Goal: Transaction & Acquisition: Purchase product/service

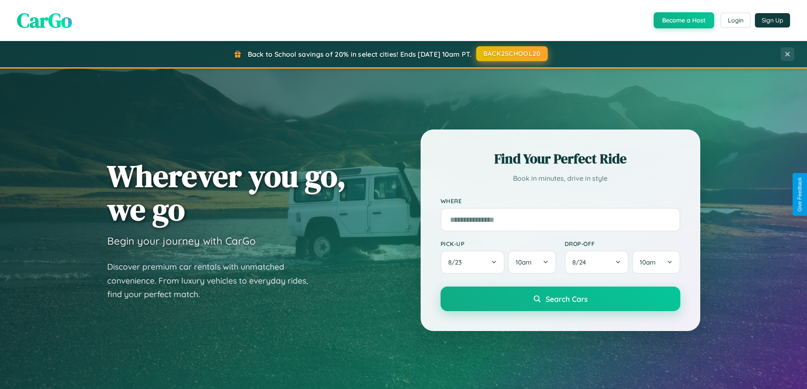
click at [511, 54] on button "BACK2SCHOOL20" at bounding box center [512, 53] width 72 height 15
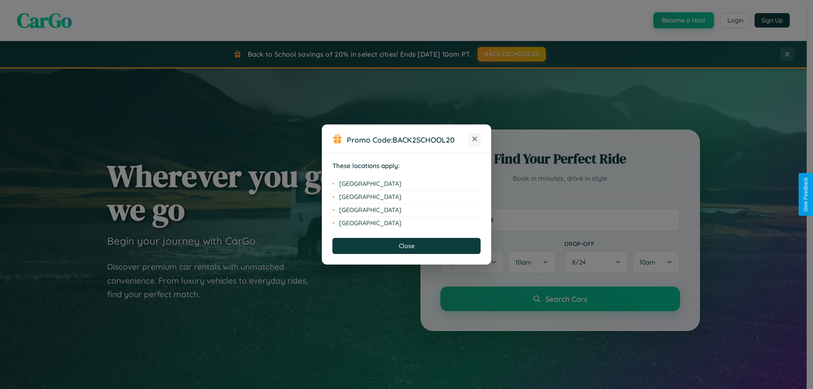
click at [475, 139] on icon at bounding box center [475, 139] width 5 height 5
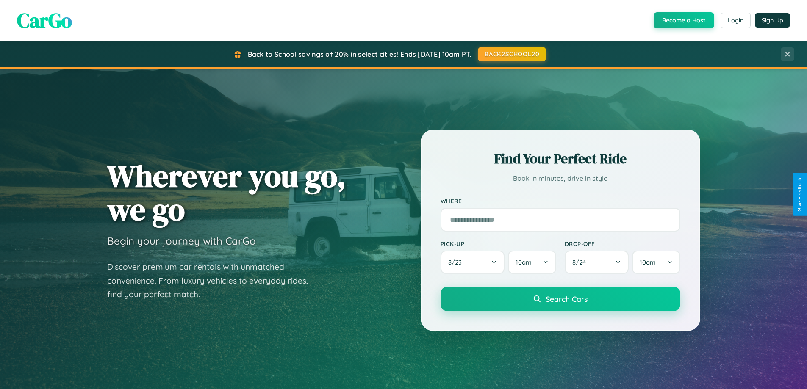
scroll to position [365, 0]
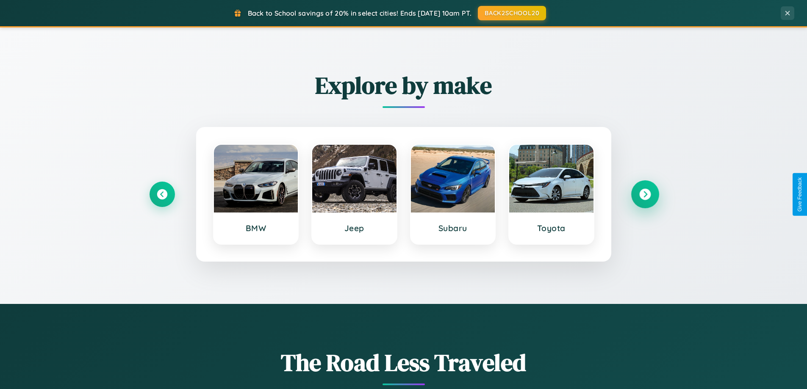
click at [645, 194] on icon at bounding box center [644, 194] width 11 height 11
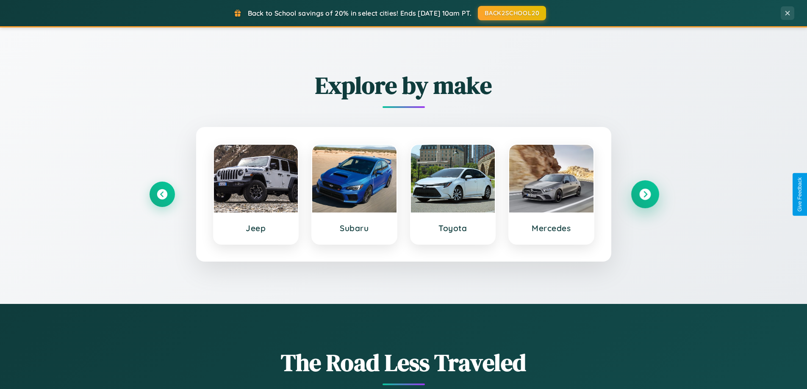
click at [645, 194] on icon at bounding box center [644, 194] width 11 height 11
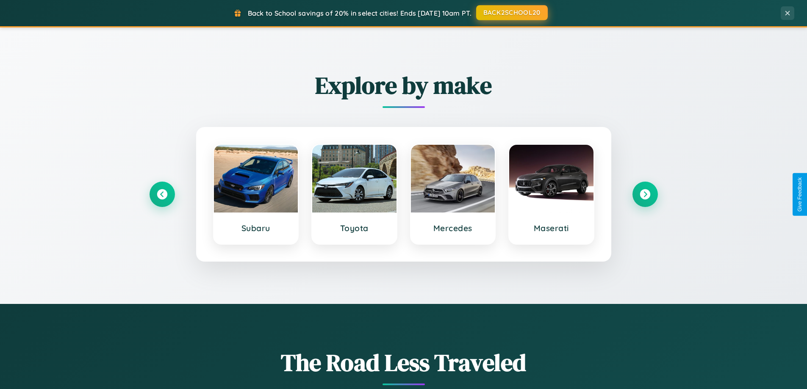
click at [511, 13] on button "BACK2SCHOOL20" at bounding box center [512, 12] width 72 height 15
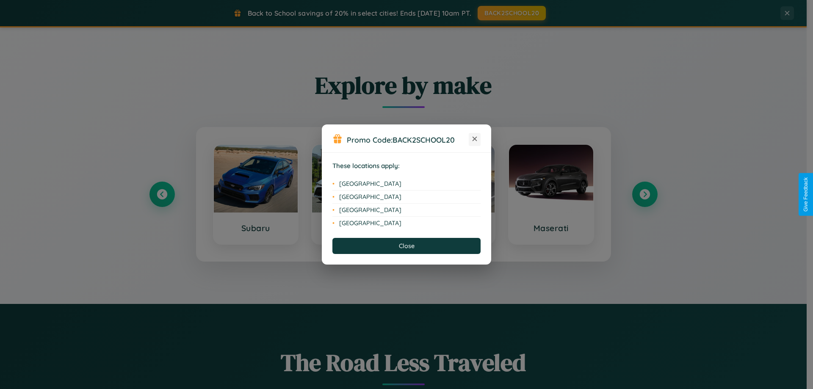
click at [475, 139] on icon at bounding box center [475, 139] width 5 height 5
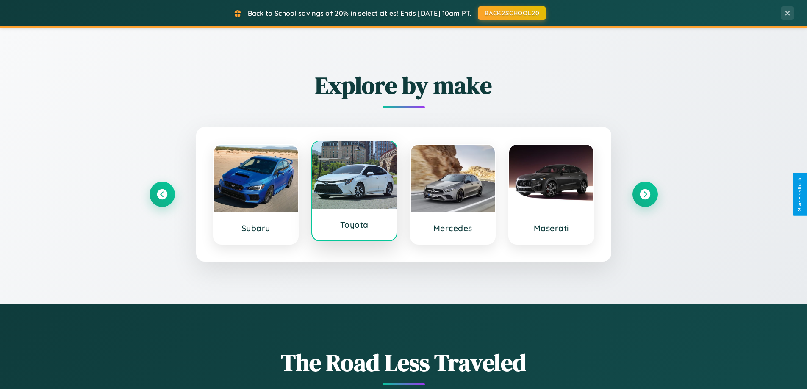
click at [354, 194] on div at bounding box center [354, 175] width 84 height 68
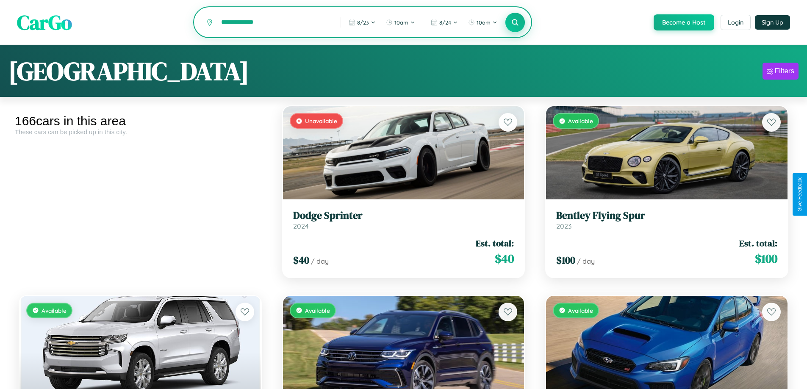
type input "**********"
click at [515, 23] on icon at bounding box center [515, 22] width 8 height 8
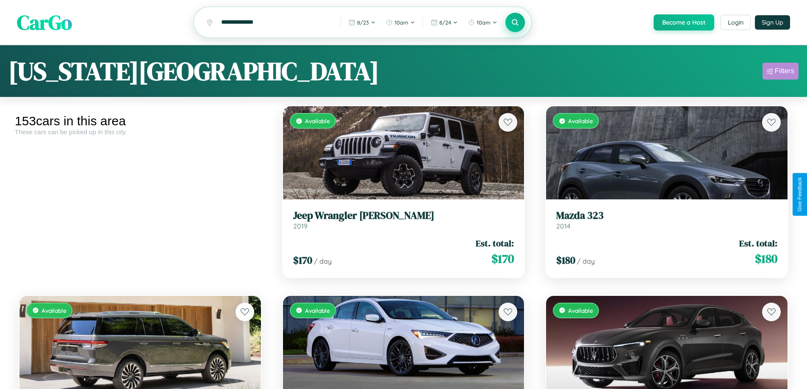
click at [780, 72] on div "Filters" at bounding box center [784, 71] width 19 height 8
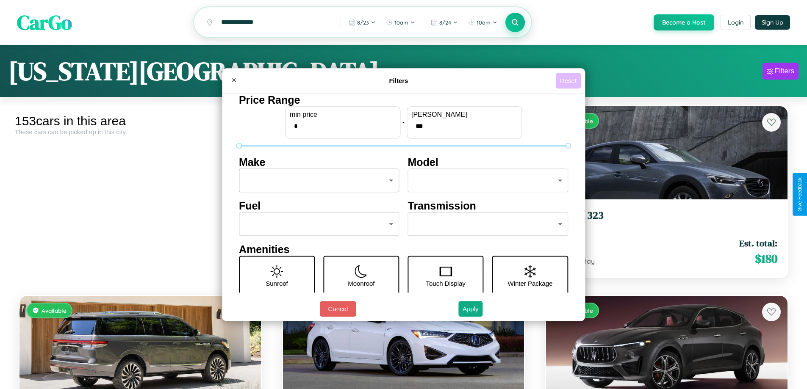
click at [569, 80] on button "Reset" at bounding box center [568, 81] width 25 height 16
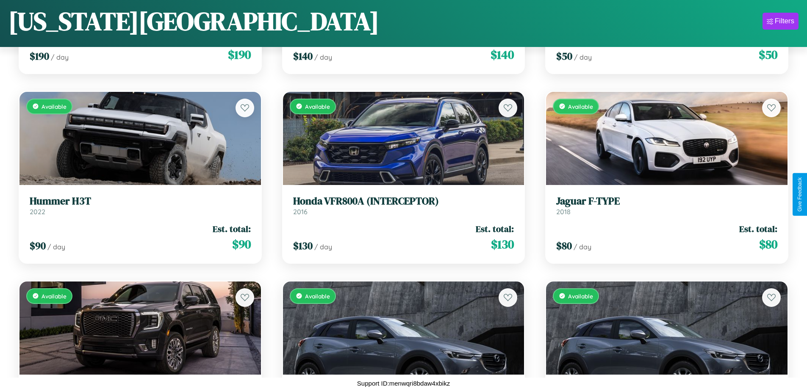
scroll to position [4103, 0]
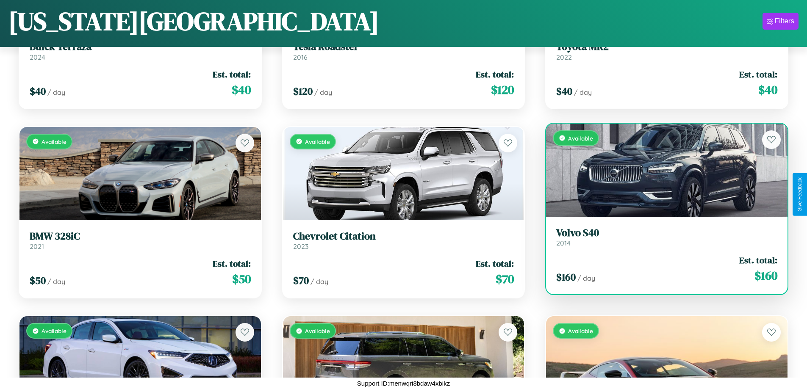
click at [661, 172] on div "Available" at bounding box center [666, 170] width 241 height 93
click at [661, 170] on div "Available" at bounding box center [666, 170] width 241 height 93
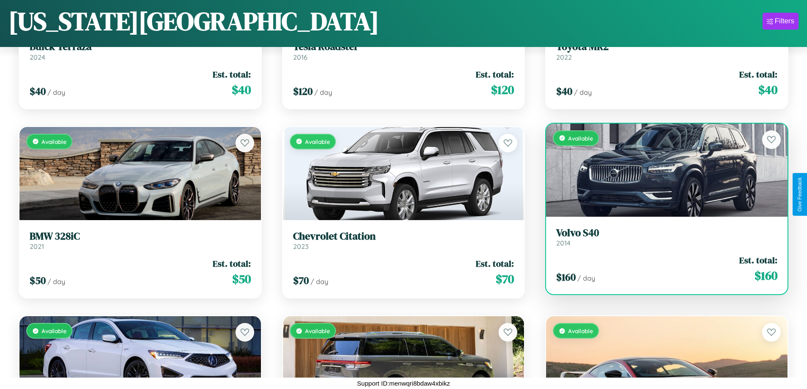
click at [661, 170] on div "Available" at bounding box center [666, 170] width 241 height 93
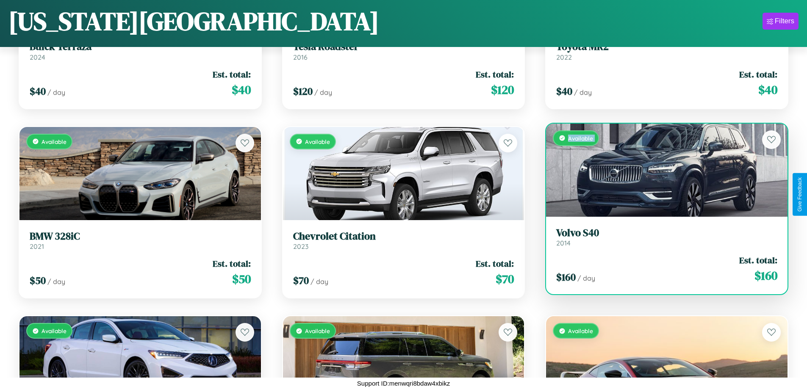
click at [661, 170] on div "Available" at bounding box center [666, 170] width 241 height 93
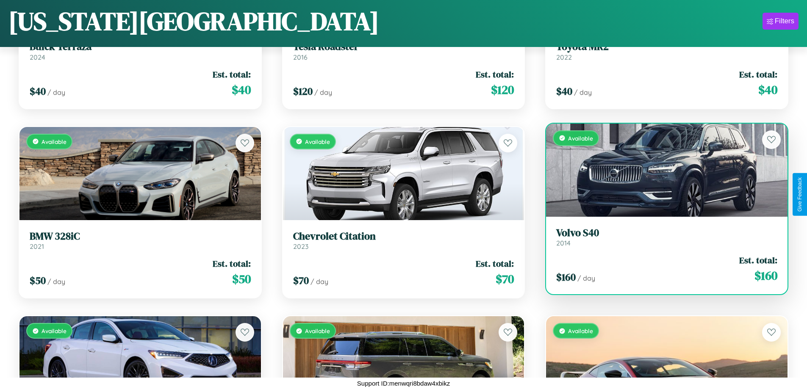
click at [661, 170] on div "Available" at bounding box center [666, 170] width 241 height 93
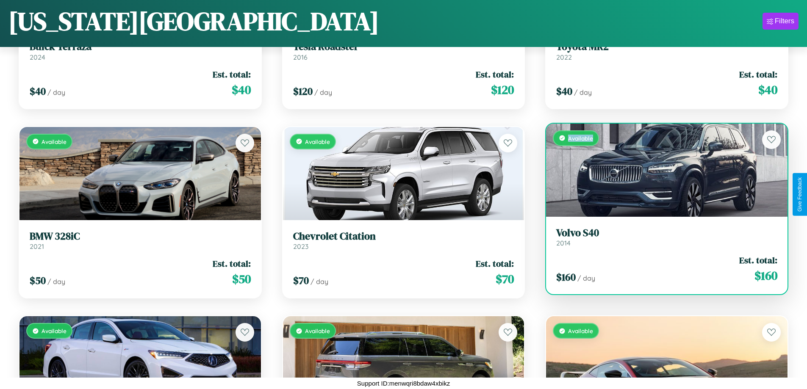
click at [661, 170] on div "Available" at bounding box center [666, 170] width 241 height 93
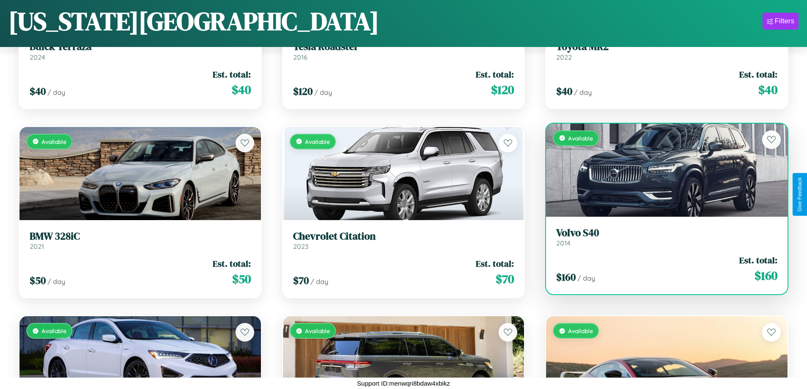
click at [661, 237] on h3 "Volvo S40" at bounding box center [666, 233] width 221 height 12
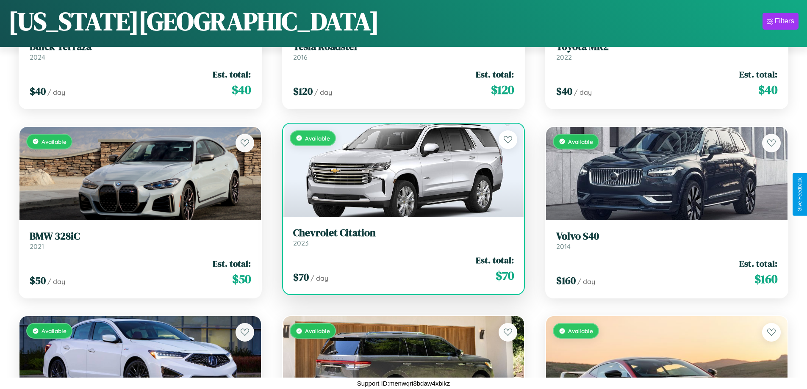
scroll to position [6569, 0]
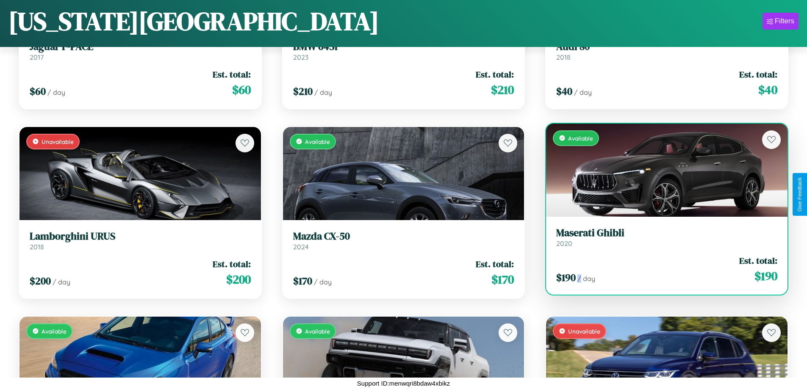
click at [661, 273] on div "$ 190 / day Est. total: $ 190" at bounding box center [666, 270] width 221 height 30
click at [661, 269] on div "$ 190 / day Est. total: $ 190" at bounding box center [666, 270] width 221 height 30
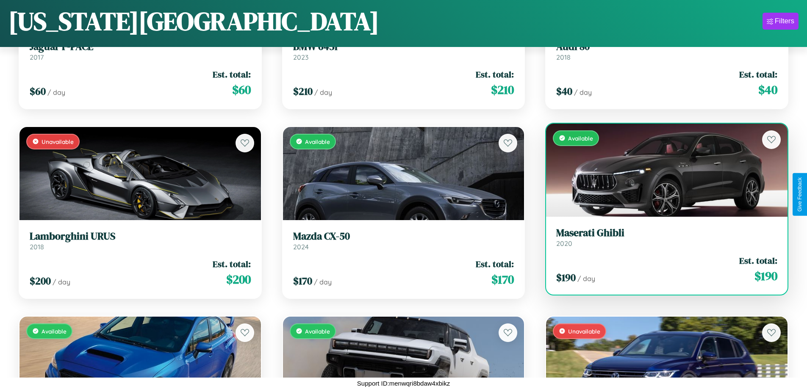
click at [661, 269] on div "$ 190 / day Est. total: $ 190" at bounding box center [666, 270] width 221 height 30
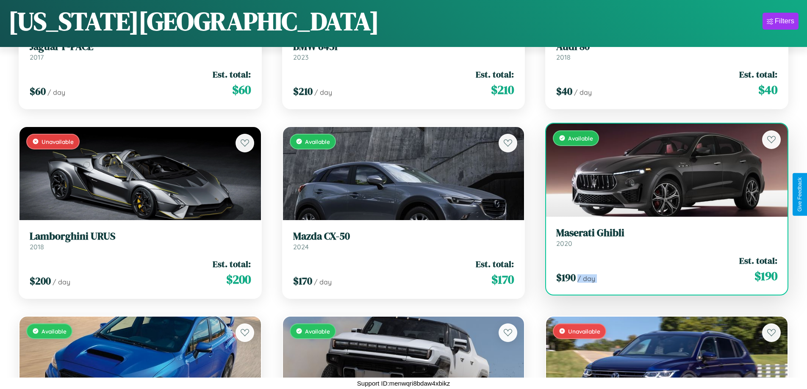
click at [661, 269] on div "$ 190 / day Est. total: $ 190" at bounding box center [666, 270] width 221 height 30
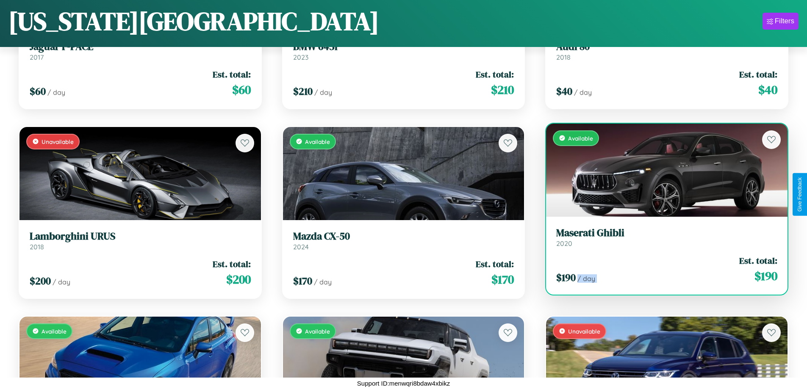
click at [661, 269] on div "$ 190 / day Est. total: $ 190" at bounding box center [666, 270] width 221 height 30
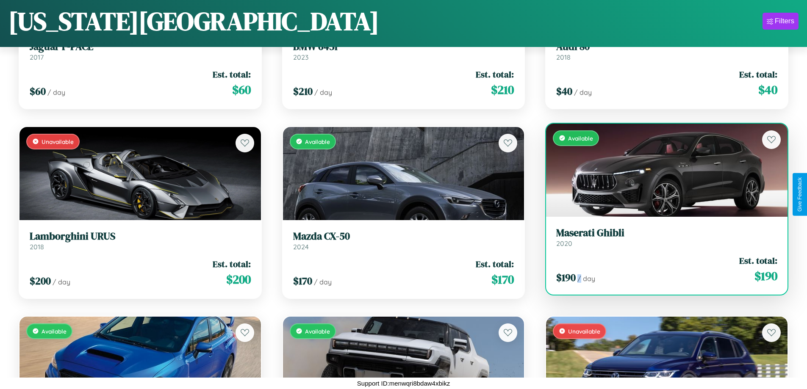
click at [661, 269] on div "$ 190 / day Est. total: $ 190" at bounding box center [666, 270] width 221 height 30
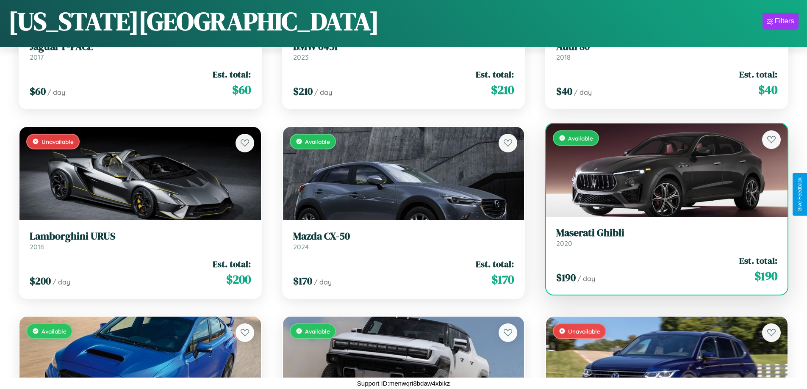
click at [661, 237] on h3 "Maserati Ghibli" at bounding box center [666, 233] width 221 height 12
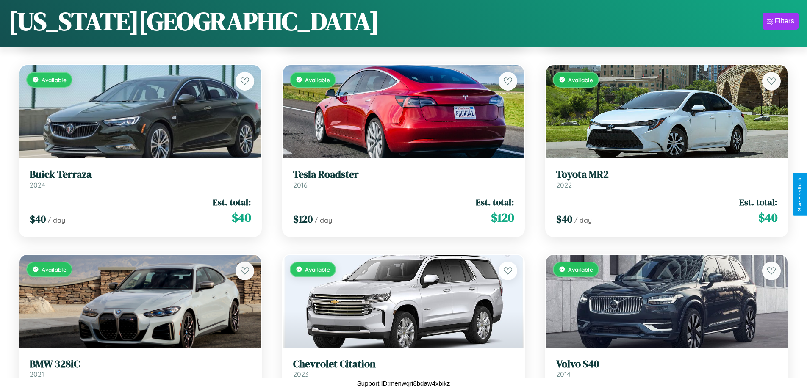
scroll to position [2396, 0]
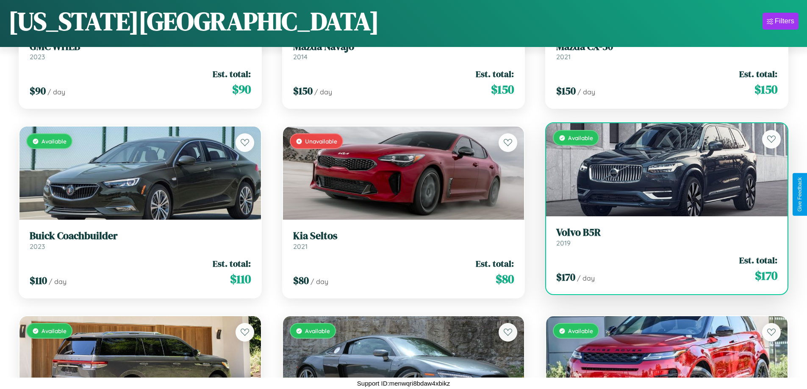
click at [661, 239] on link "Volvo B5R 2019" at bounding box center [666, 237] width 221 height 21
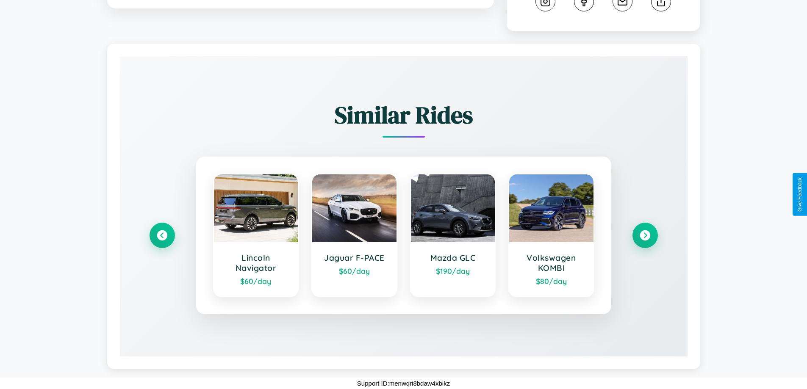
scroll to position [480, 0]
click at [645, 236] on icon at bounding box center [644, 235] width 11 height 11
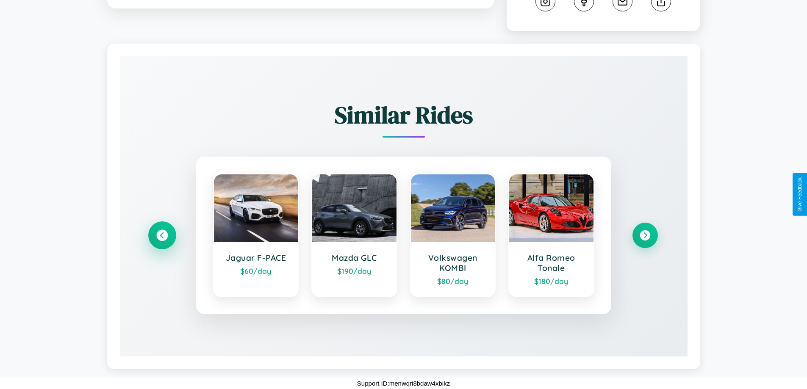
click at [162, 235] on icon at bounding box center [161, 235] width 11 height 11
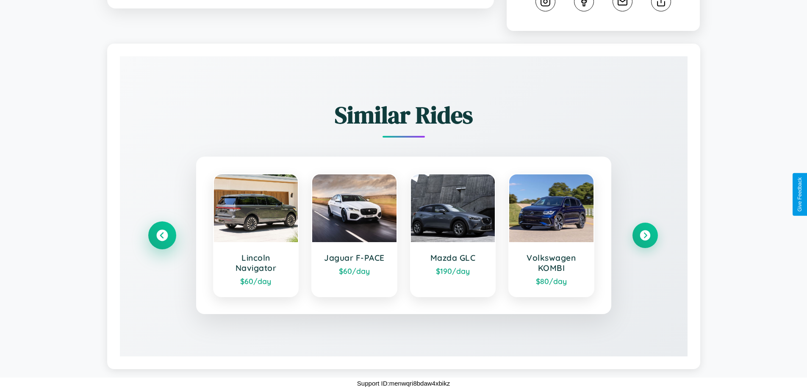
click at [162, 236] on icon at bounding box center [161, 235] width 11 height 11
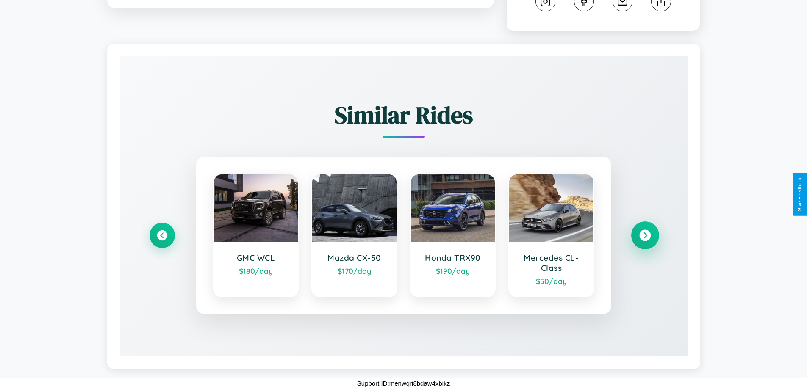
click at [645, 236] on icon at bounding box center [644, 235] width 11 height 11
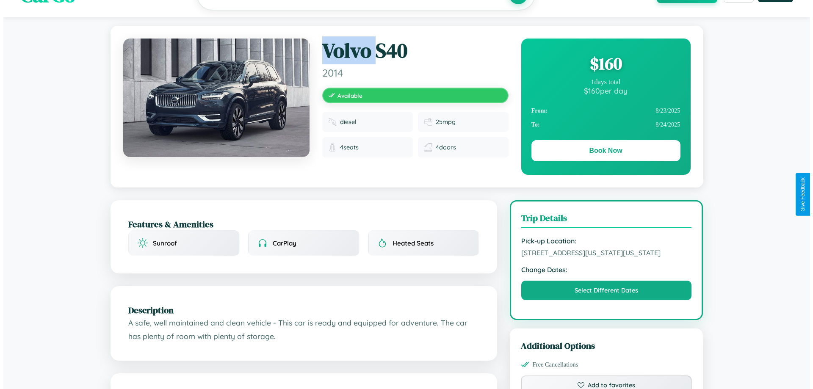
scroll to position [0, 0]
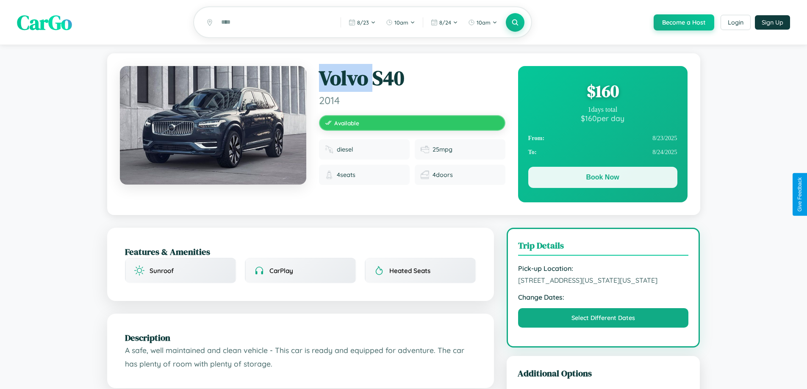
click at [602, 179] on button "Book Now" at bounding box center [602, 177] width 149 height 21
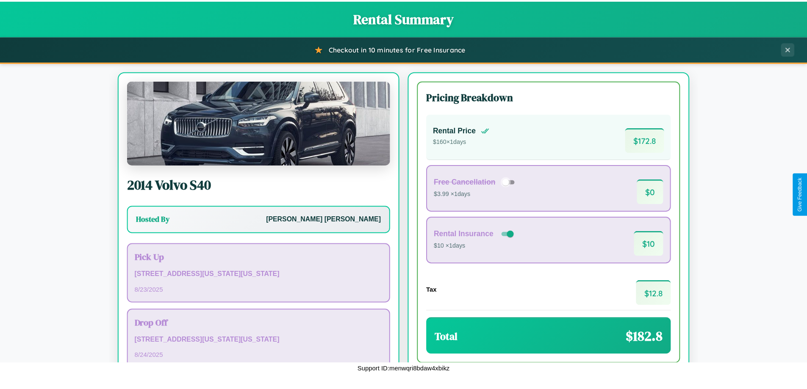
scroll to position [58, 0]
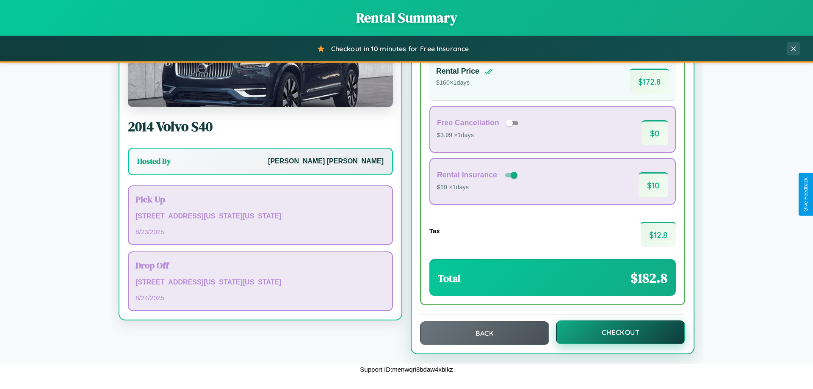
click at [615, 333] on button "Checkout" at bounding box center [620, 333] width 129 height 24
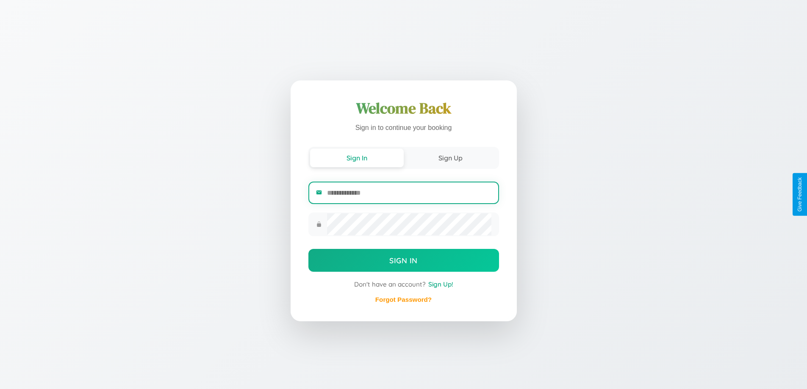
click at [409, 193] on input "email" at bounding box center [409, 193] width 164 height 21
type input "**********"
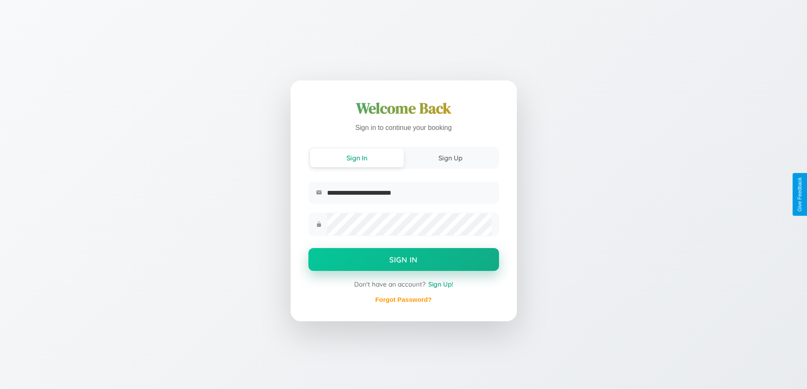
click at [403, 261] on button "Sign In" at bounding box center [403, 259] width 191 height 23
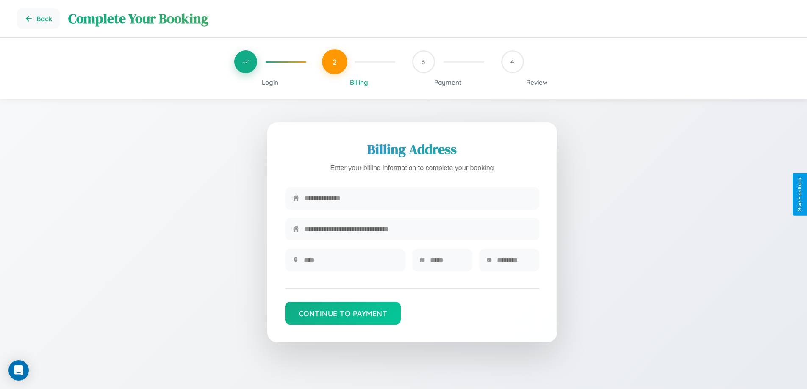
click at [418, 199] on input "text" at bounding box center [417, 198] width 227 height 21
type input "**********"
click at [350, 263] on input "text" at bounding box center [351, 260] width 94 height 21
type input "********"
click at [447, 263] on input "text" at bounding box center [447, 260] width 35 height 21
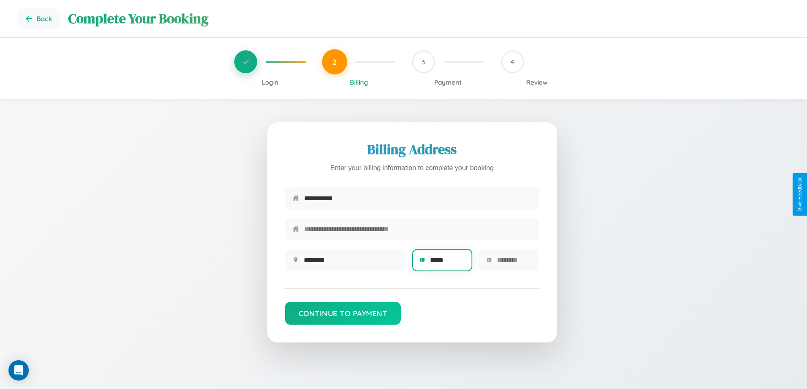
type input "*****"
click at [514, 263] on input "text" at bounding box center [514, 260] width 35 height 21
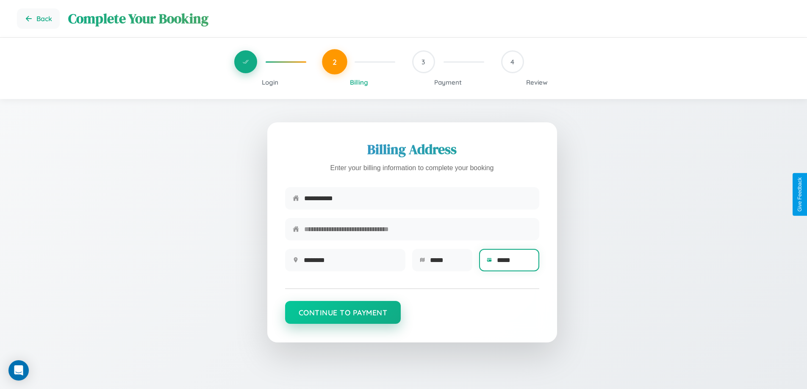
type input "*****"
click at [343, 317] on button "Continue to Payment" at bounding box center [343, 312] width 116 height 23
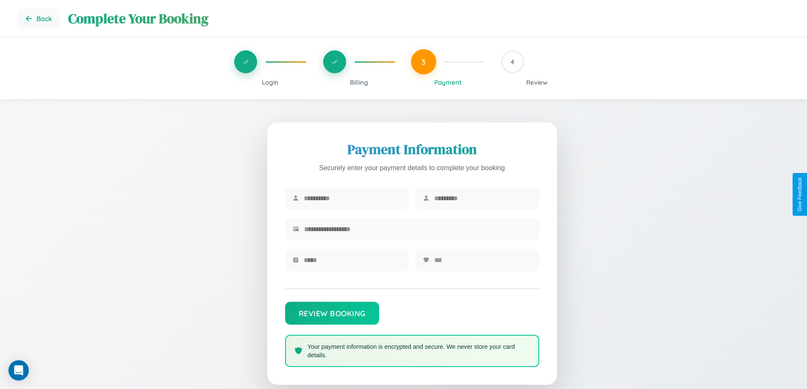
click at [352, 199] on input "text" at bounding box center [352, 198] width 97 height 21
type input "*******"
click at [483, 199] on input "text" at bounding box center [482, 198] width 97 height 21
type input "********"
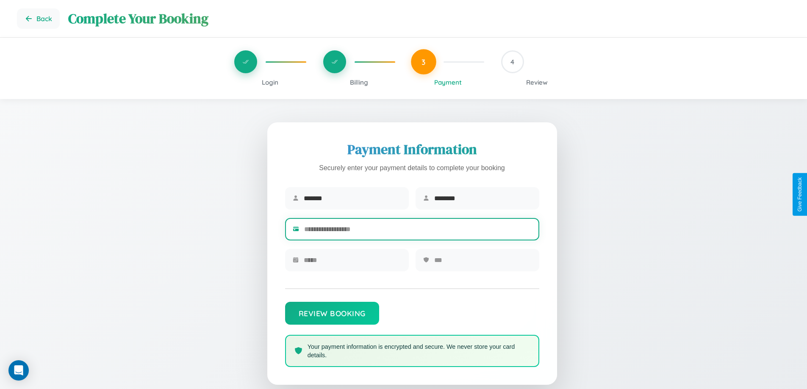
click at [418, 231] on input "text" at bounding box center [417, 229] width 227 height 21
type input "**********"
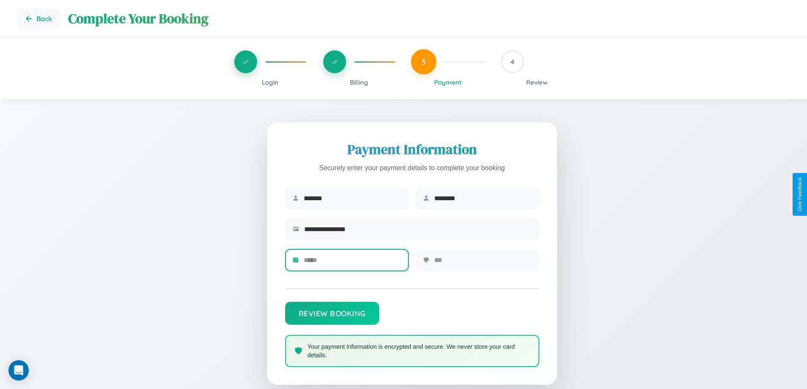
click at [352, 263] on input "text" at bounding box center [352, 260] width 97 height 21
type input "*****"
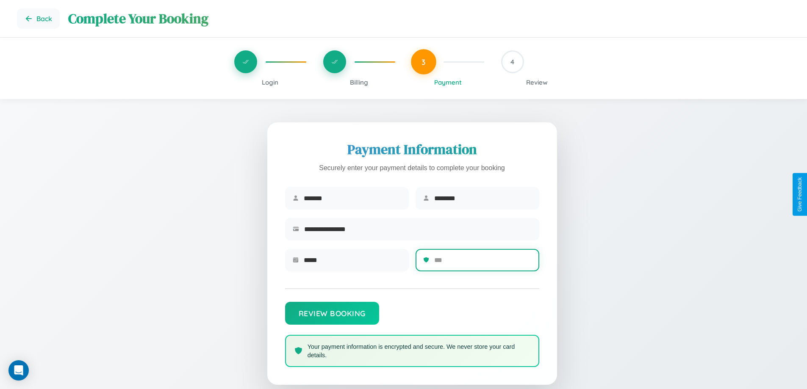
click at [483, 263] on input "text" at bounding box center [482, 260] width 97 height 21
type input "***"
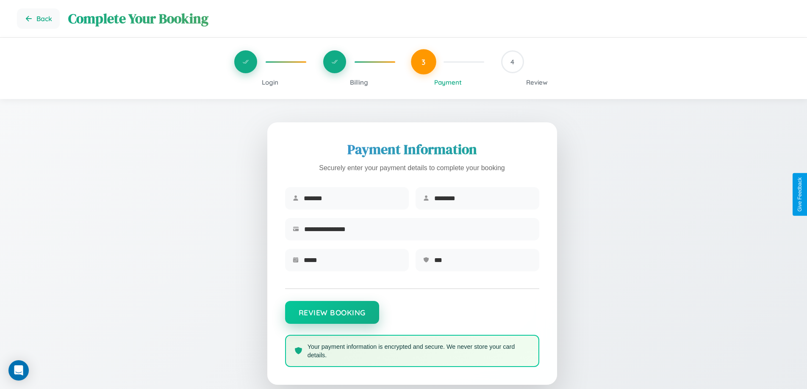
click at [332, 316] on button "Review Booking" at bounding box center [332, 312] width 94 height 23
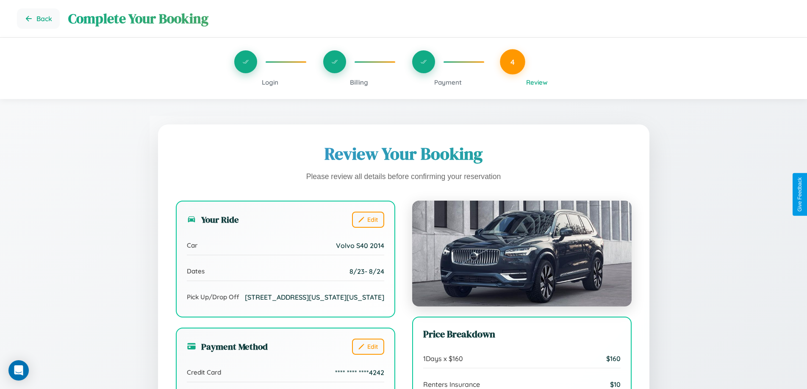
click at [448, 82] on span "Payment" at bounding box center [448, 82] width 28 height 8
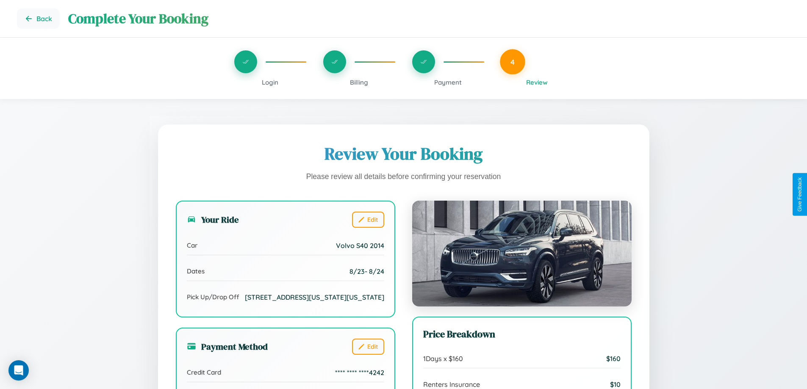
click at [448, 82] on span "Payment" at bounding box center [448, 82] width 28 height 8
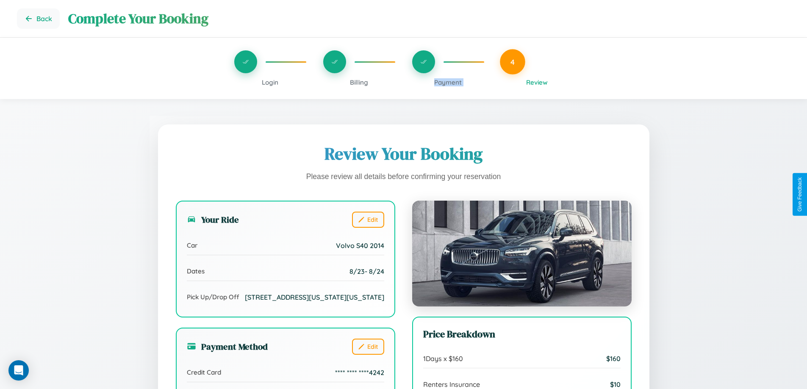
click at [448, 82] on span "Payment" at bounding box center [448, 82] width 28 height 8
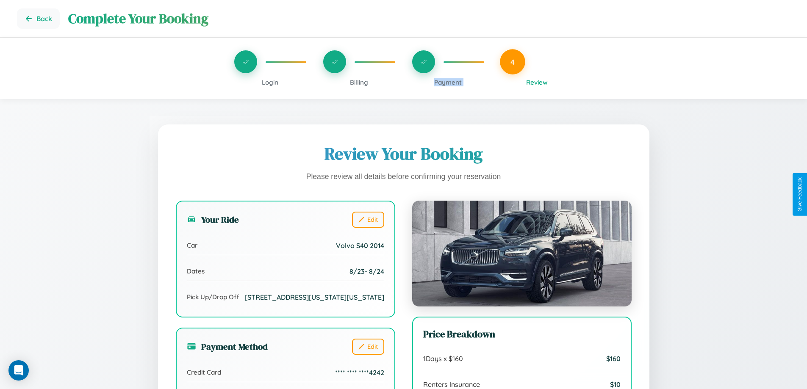
click at [448, 82] on span "Payment" at bounding box center [448, 82] width 28 height 8
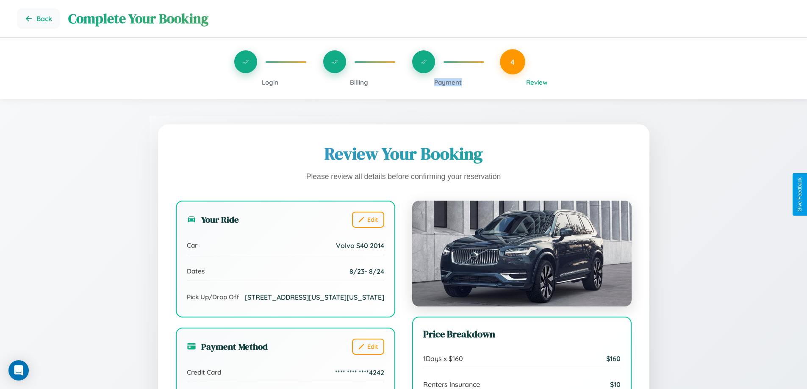
click at [448, 82] on span "Payment" at bounding box center [448, 82] width 28 height 8
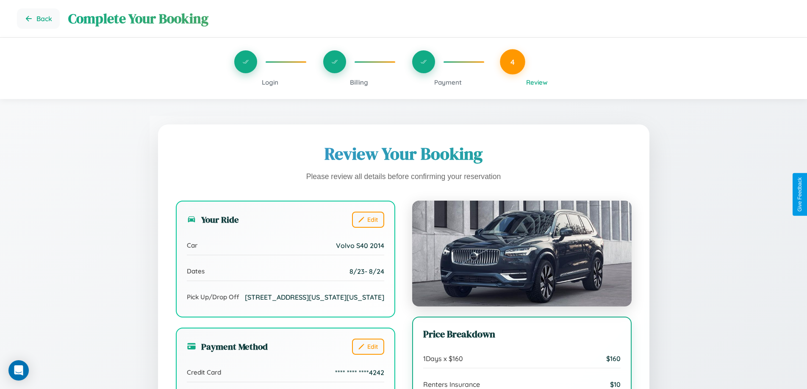
scroll to position [69, 0]
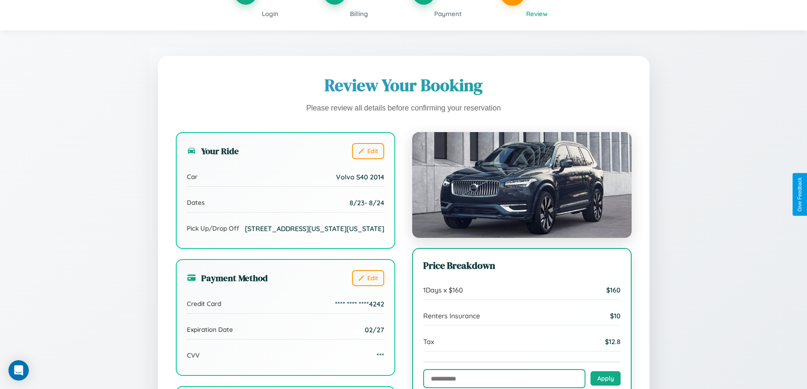
click at [504, 379] on input "text" at bounding box center [504, 378] width 162 height 19
type input "**********"
click at [605, 379] on button "Apply" at bounding box center [606, 378] width 30 height 14
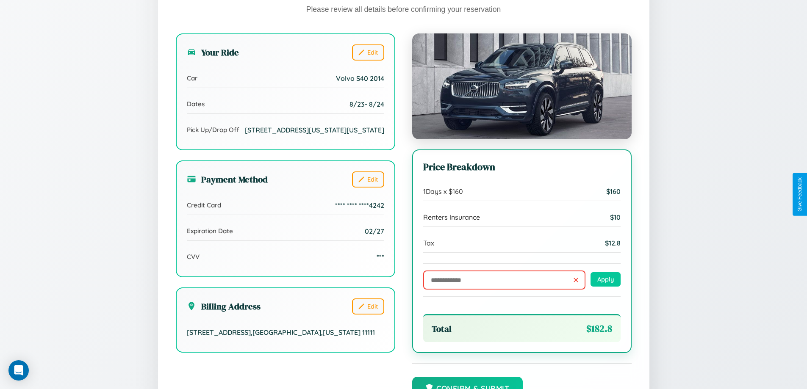
scroll to position [233, 0]
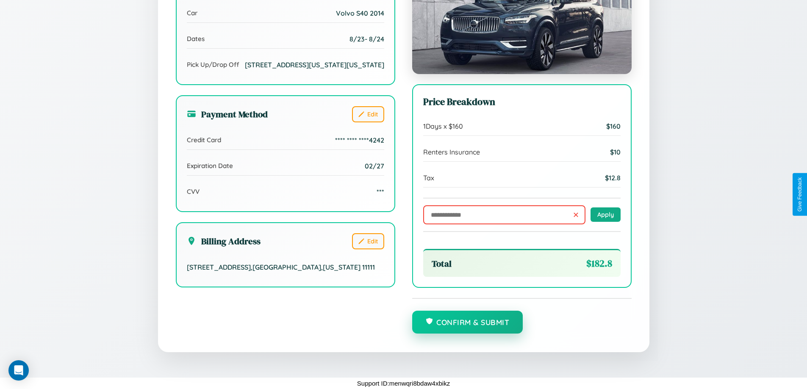
click at [467, 322] on button "Confirm & Submit" at bounding box center [467, 322] width 111 height 23
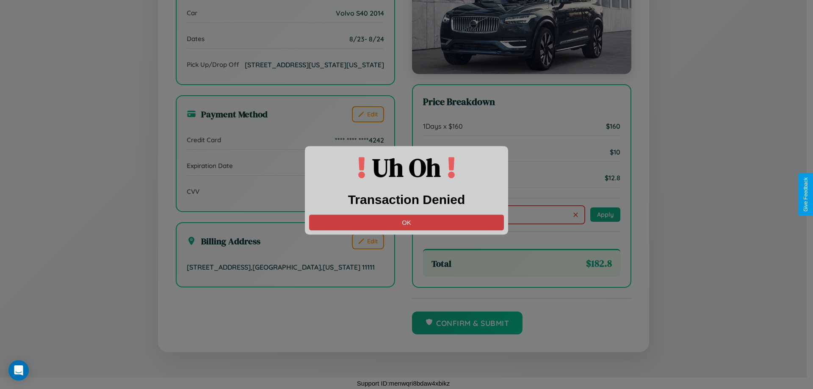
click at [407, 222] on button "OK" at bounding box center [406, 223] width 195 height 16
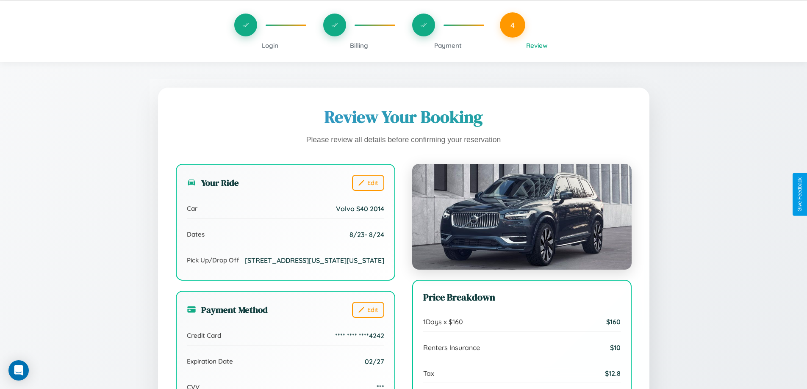
scroll to position [0, 0]
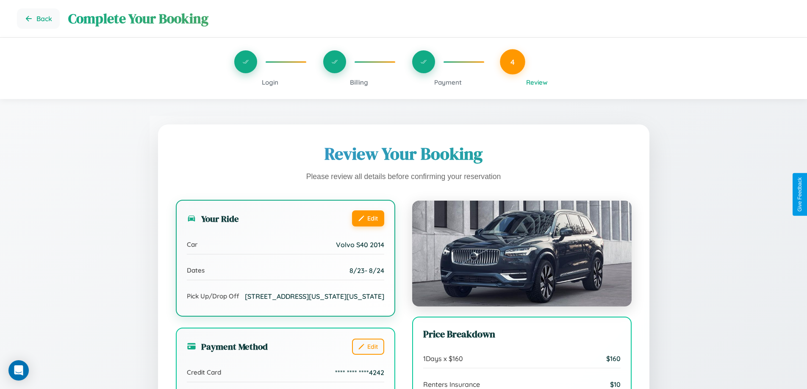
click at [368, 219] on button "Edit" at bounding box center [368, 219] width 32 height 16
click at [368, 218] on button "Edit" at bounding box center [368, 219] width 32 height 16
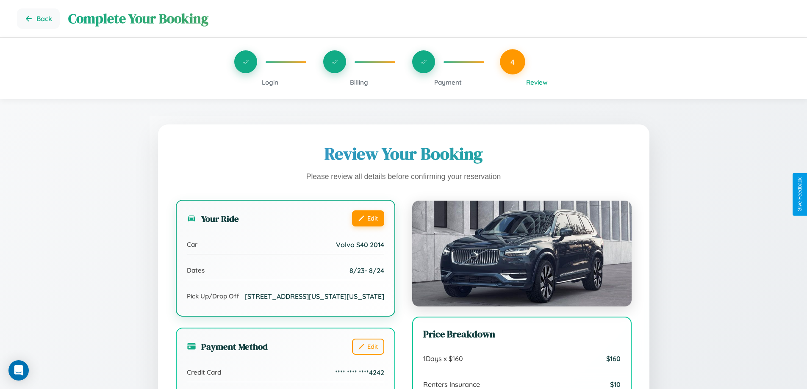
click at [368, 218] on button "Edit" at bounding box center [368, 219] width 32 height 16
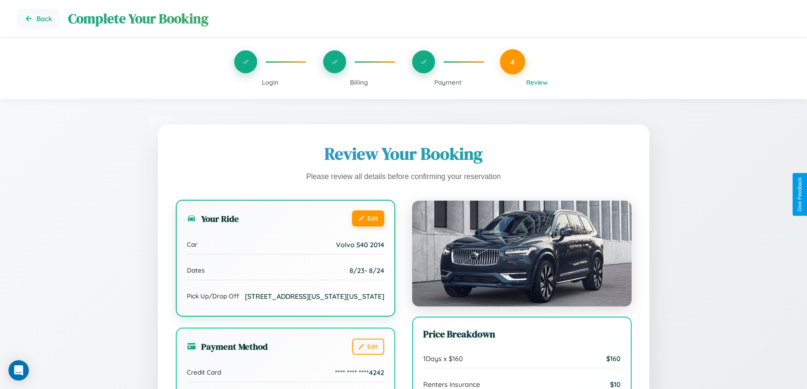
click at [368, 218] on button "Edit" at bounding box center [368, 219] width 32 height 16
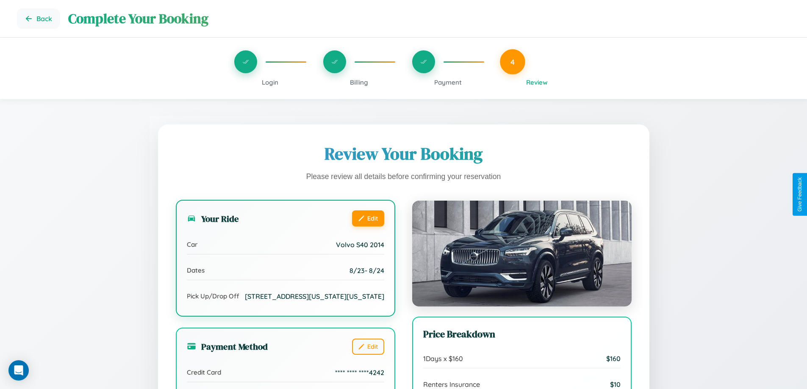
click at [368, 218] on button "Edit" at bounding box center [368, 219] width 32 height 16
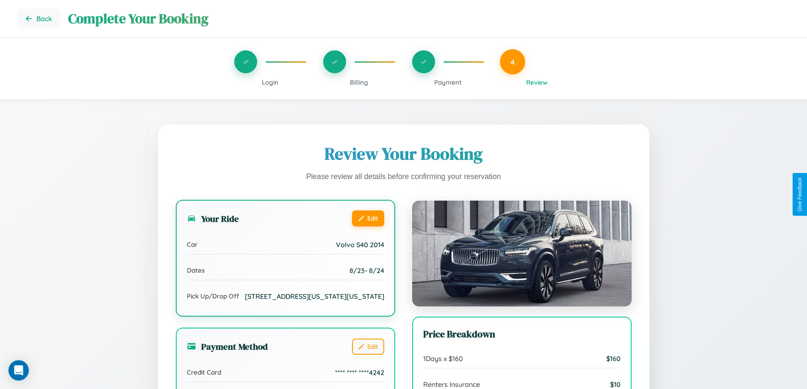
click at [368, 218] on button "Edit" at bounding box center [368, 219] width 32 height 16
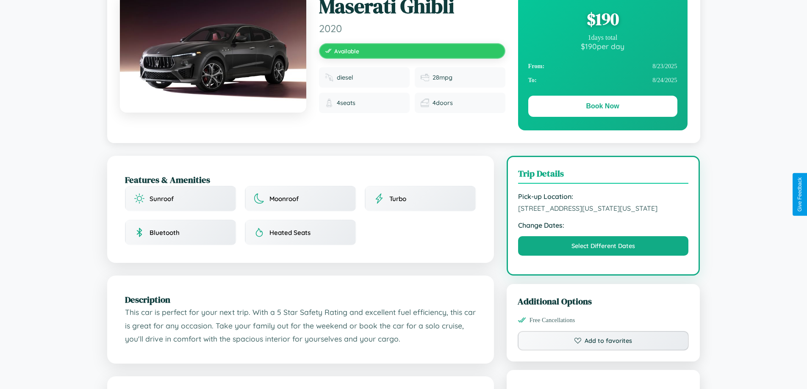
scroll to position [92, 0]
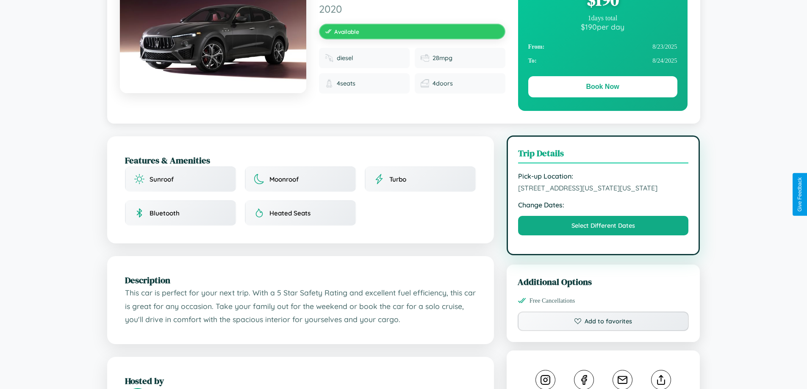
click at [603, 192] on span "[STREET_ADDRESS][US_STATE][US_STATE]" at bounding box center [603, 188] width 171 height 8
click at [603, 192] on span "4758 Front Street New York City New York 93083 United States" at bounding box center [603, 188] width 171 height 8
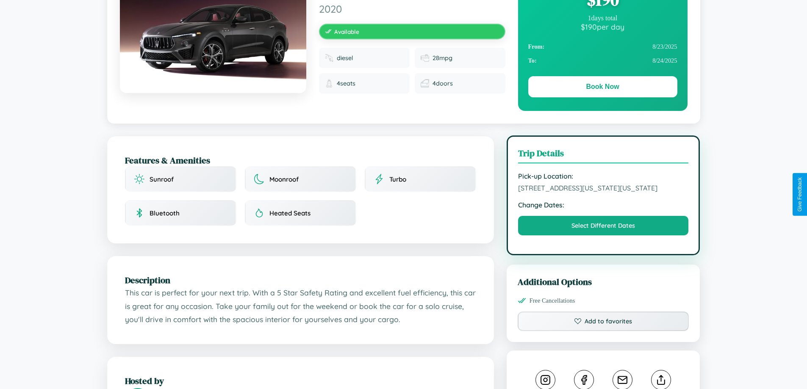
click at [603, 192] on span "4758 Front Street New York City New York 93083 United States" at bounding box center [603, 188] width 171 height 8
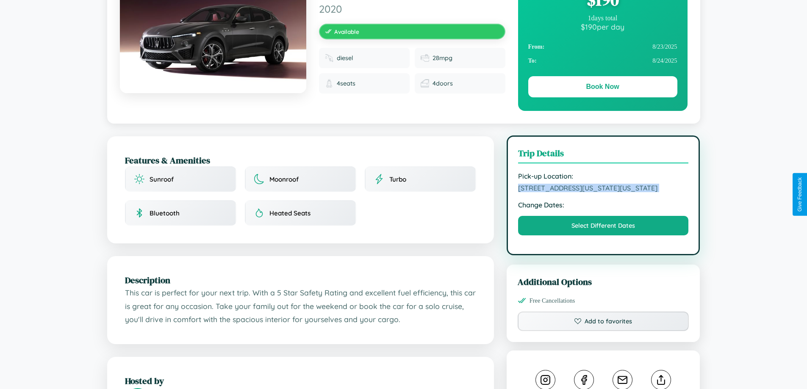
click at [603, 192] on span "4758 Front Street New York City New York 93083 United States" at bounding box center [603, 188] width 171 height 8
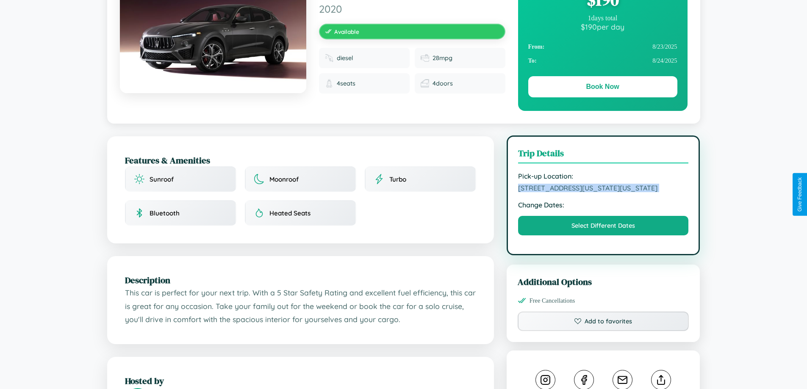
click at [603, 192] on span "4758 Front Street New York City New York 93083 United States" at bounding box center [603, 188] width 171 height 8
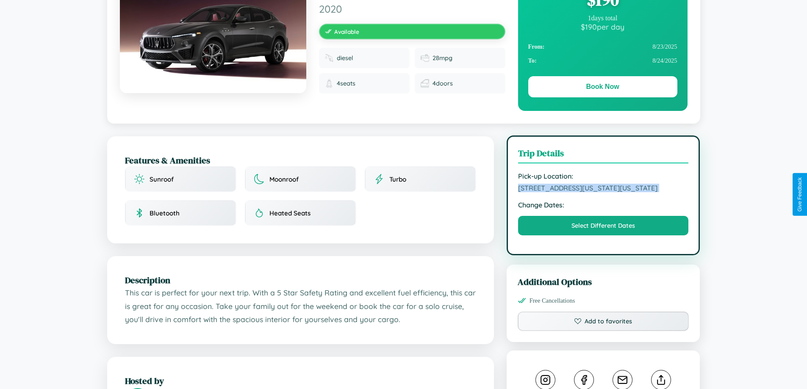
click at [603, 192] on span "4758 Front Street New York City New York 93083 United States" at bounding box center [603, 188] width 171 height 8
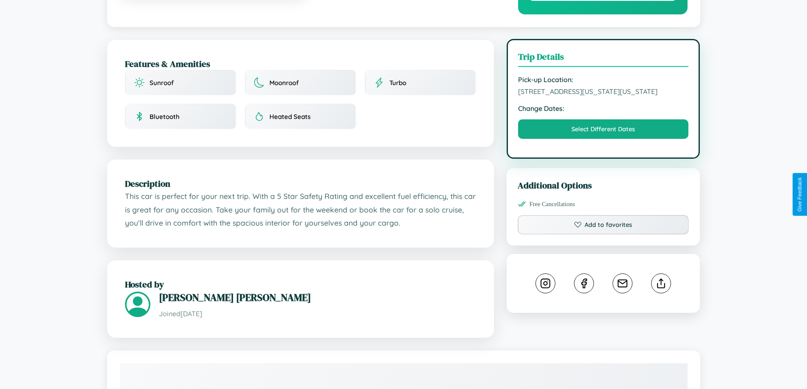
scroll to position [205, 0]
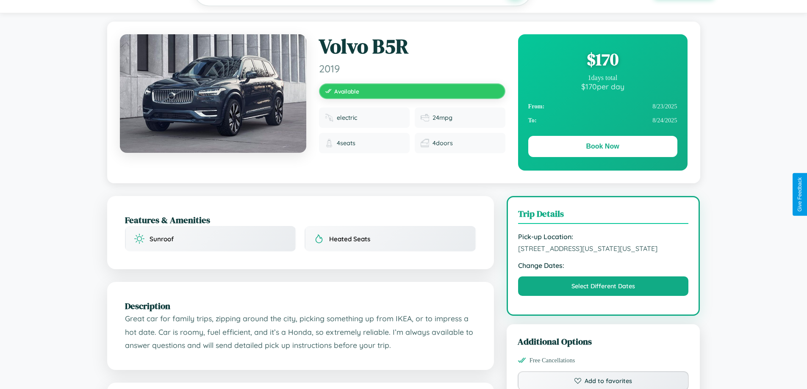
scroll to position [92, 0]
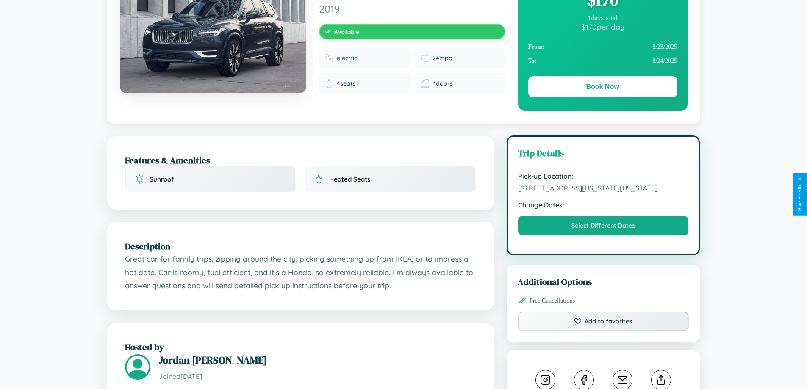
click at [603, 192] on span "6595 Market Street New York City New York 89830 United States" at bounding box center [603, 188] width 171 height 8
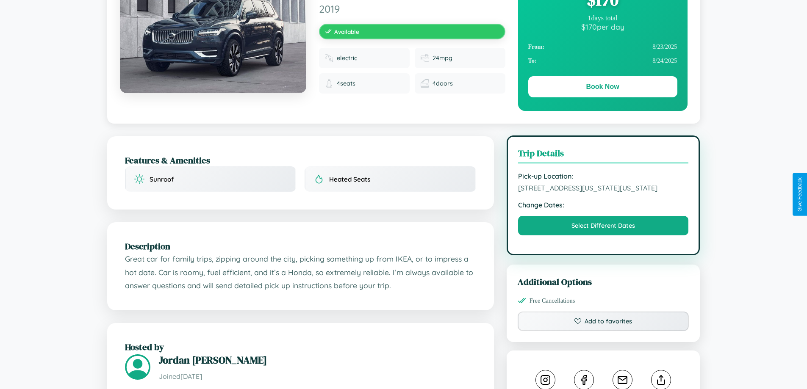
click at [603, 192] on span "6595 Market Street New York City New York 89830 United States" at bounding box center [603, 188] width 171 height 8
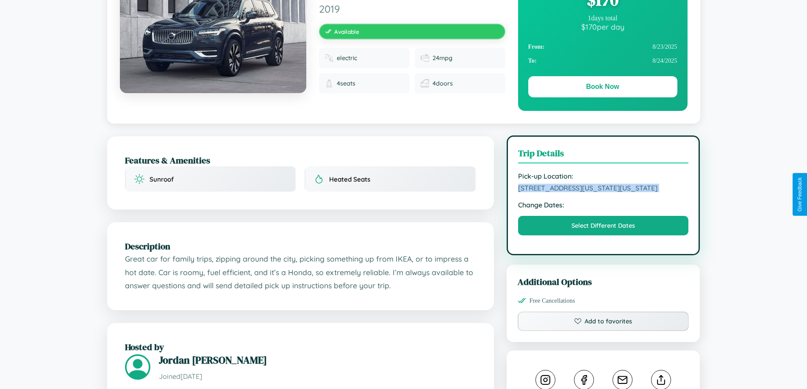
click at [603, 192] on span "6595 Market Street New York City New York 89830 United States" at bounding box center [603, 188] width 171 height 8
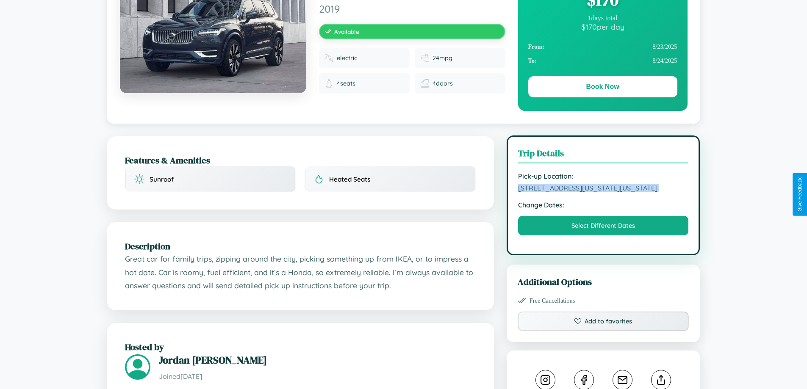
click at [603, 192] on span "6595 Market Street New York City New York 89830 United States" at bounding box center [603, 188] width 171 height 8
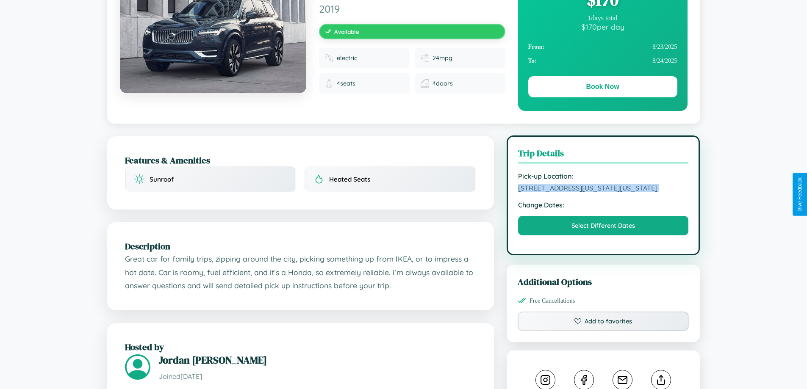
click at [603, 192] on span "6595 Market Street New York City New York 89830 United States" at bounding box center [603, 188] width 171 height 8
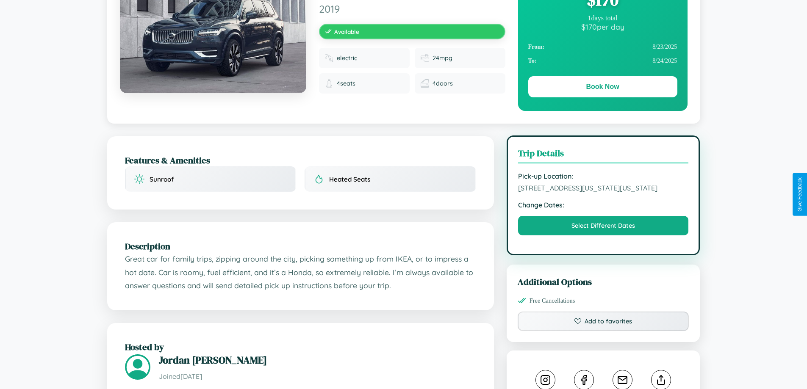
scroll to position [0, 0]
